Goal: Information Seeking & Learning: Learn about a topic

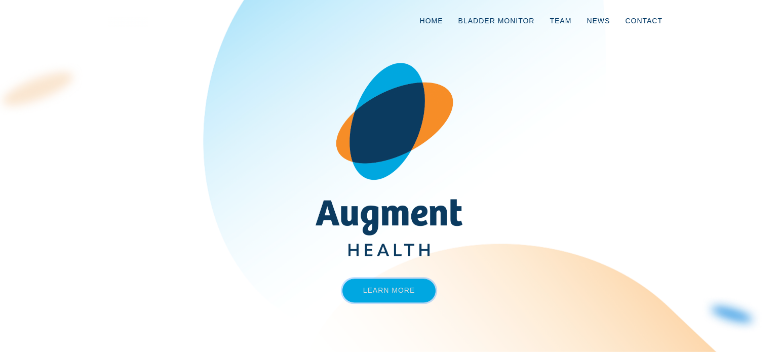
click at [399, 289] on link "Learn More" at bounding box center [390, 291] width 94 height 24
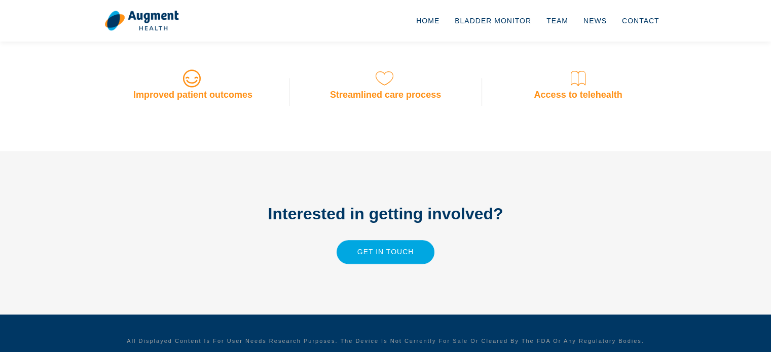
scroll to position [899, 0]
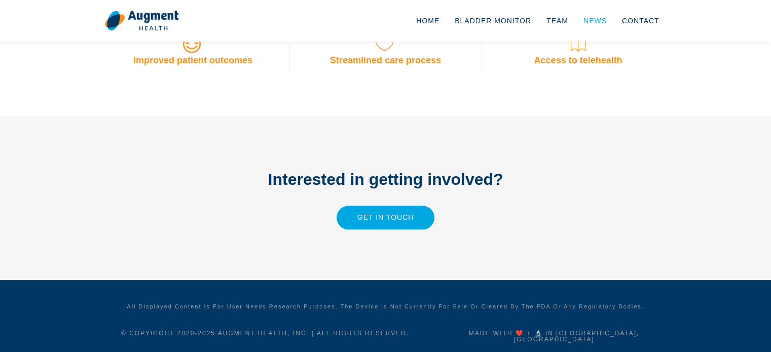
click at [588, 17] on link "News" at bounding box center [595, 20] width 39 height 33
